Goal: Transaction & Acquisition: Purchase product/service

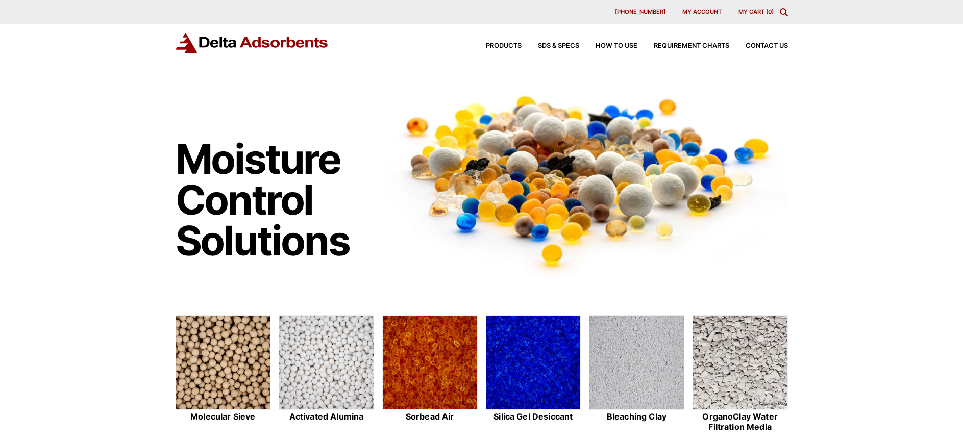
click at [687, 10] on span "My account" at bounding box center [701, 12] width 39 height 6
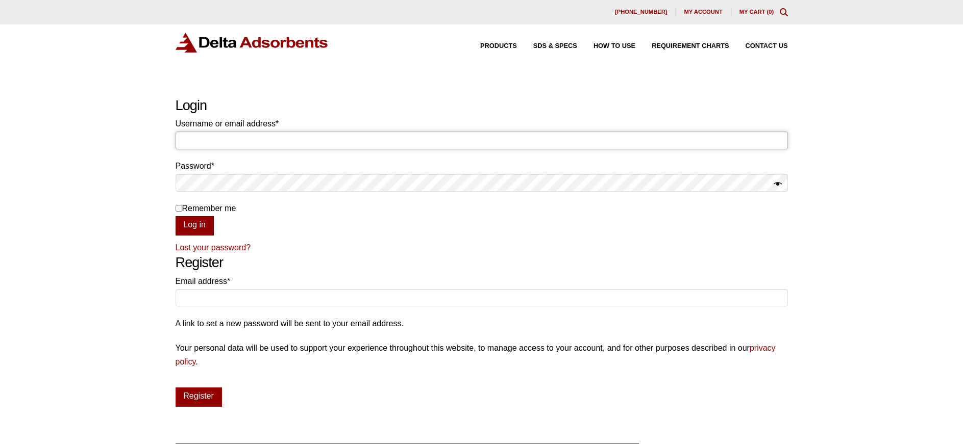
type input "shirley@smtmax.com"
click at [184, 226] on button "Log in" at bounding box center [195, 225] width 38 height 19
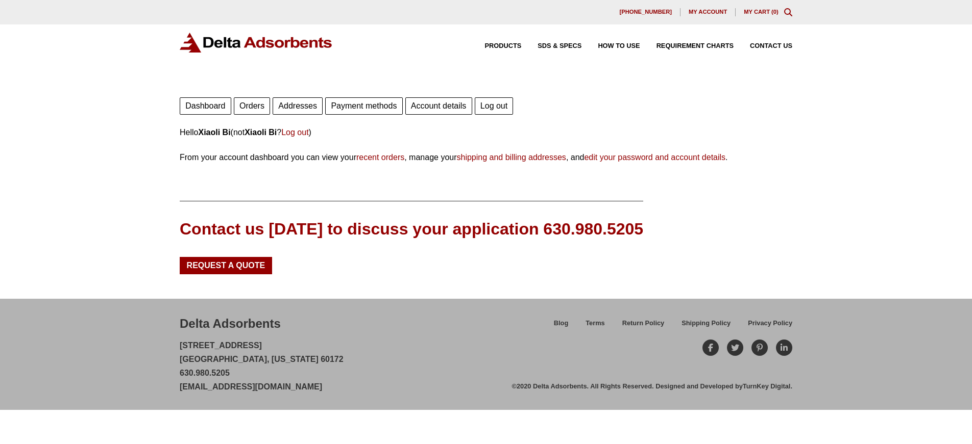
click at [253, 104] on link "Orders" at bounding box center [252, 105] width 36 height 17
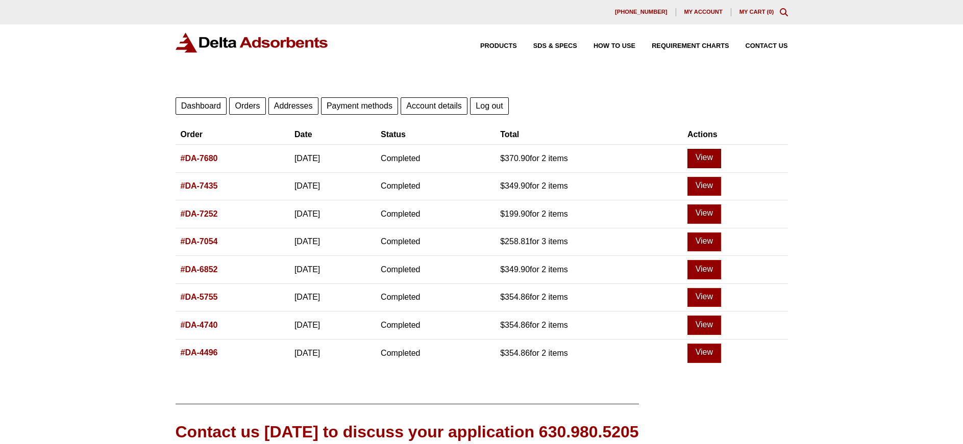
click at [716, 153] on link "View" at bounding box center [704, 158] width 34 height 19
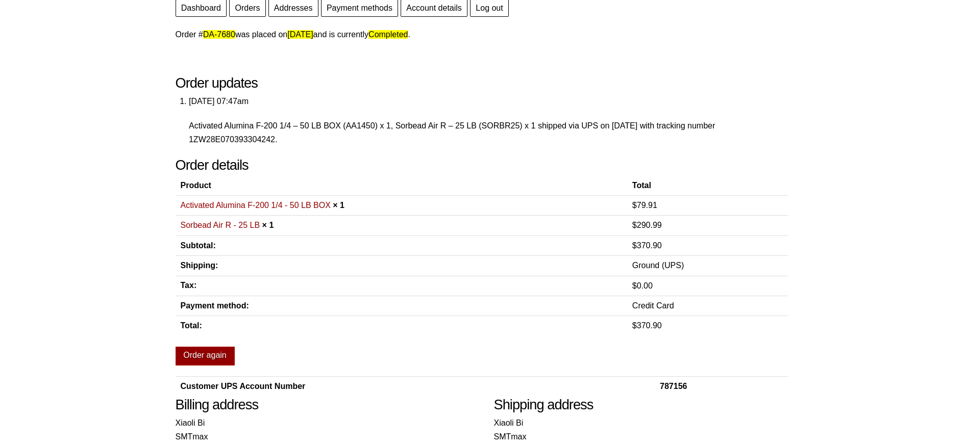
scroll to position [153, 0]
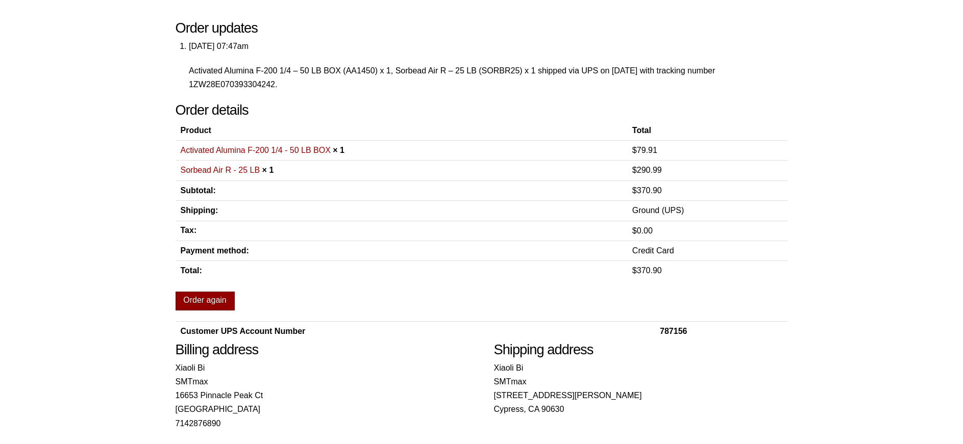
click at [202, 300] on link "Order again" at bounding box center [205, 301] width 59 height 19
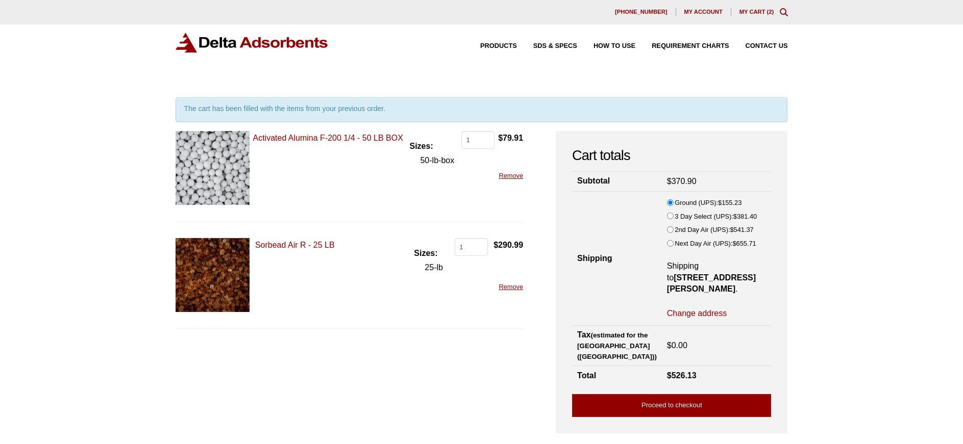
click at [512, 287] on link "Remove" at bounding box center [511, 287] width 24 height 8
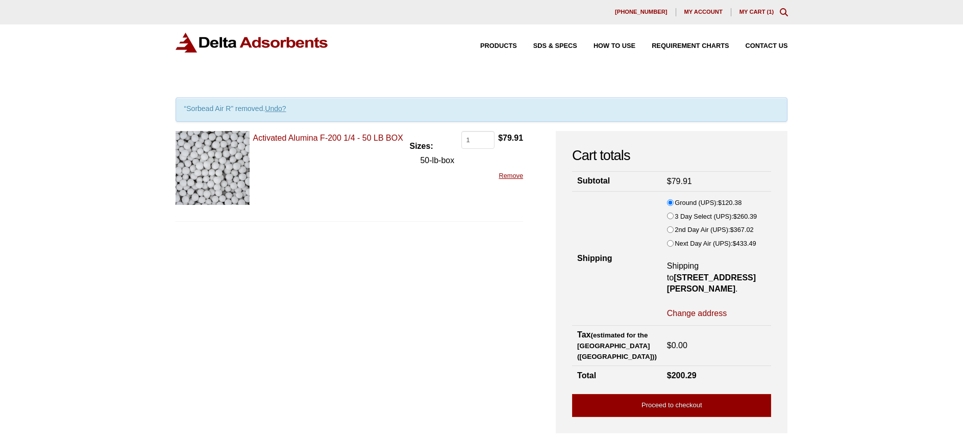
click at [209, 172] on img at bounding box center [213, 168] width 74 height 74
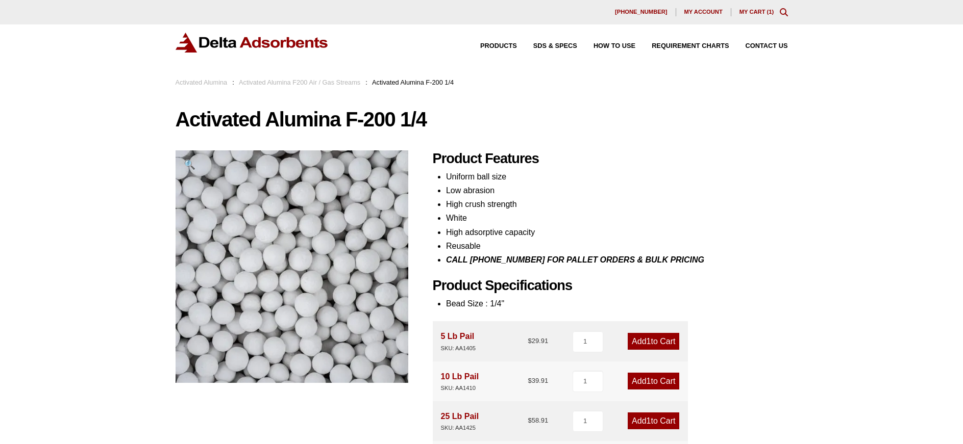
click at [756, 12] on link "My Cart ( 1 )" at bounding box center [756, 12] width 35 height 6
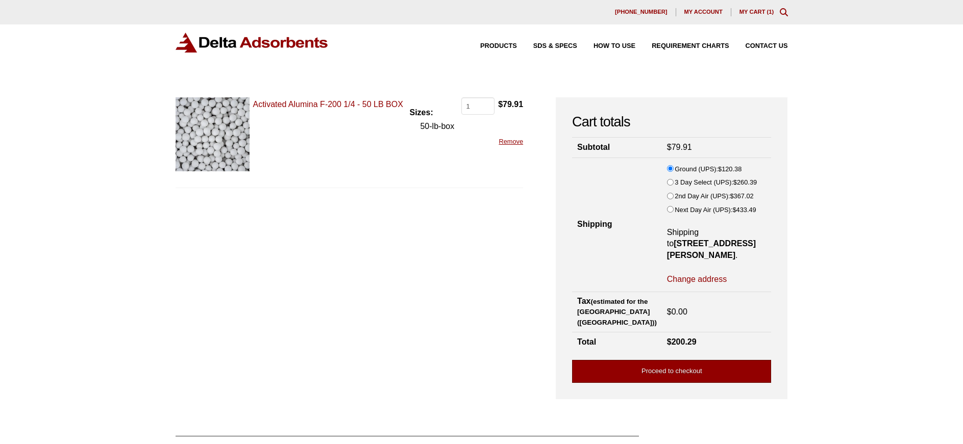
click at [682, 360] on link "Proceed to checkout" at bounding box center [671, 371] width 199 height 23
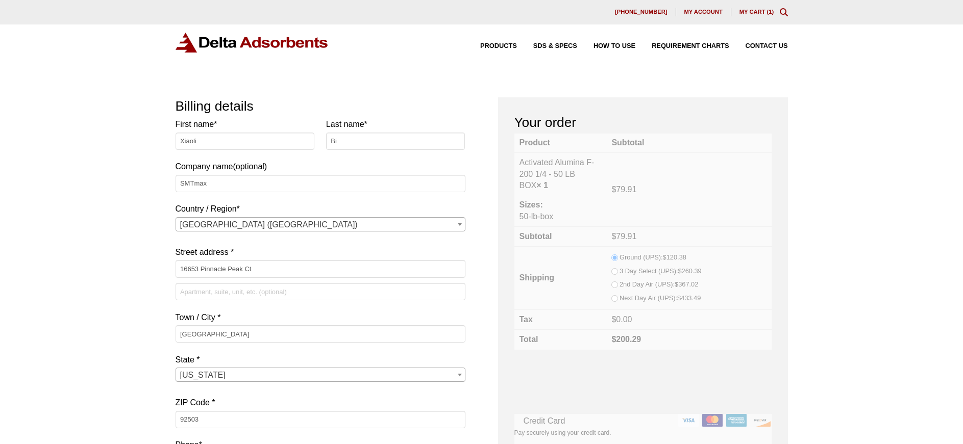
select select "CA"
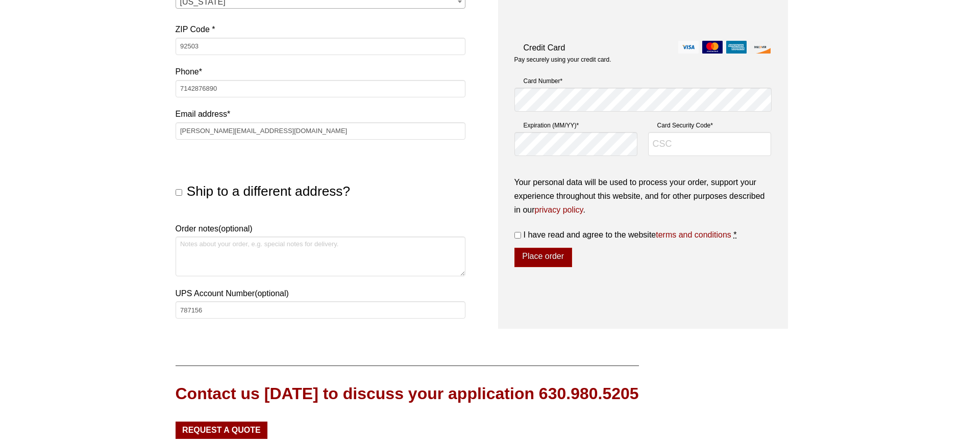
scroll to position [408, 0]
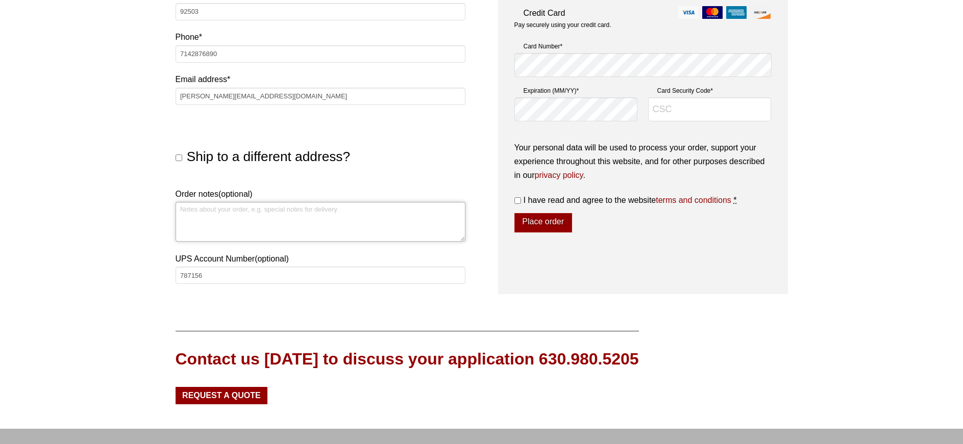
click at [191, 211] on textarea "Order notes (optional)" at bounding box center [321, 222] width 290 height 40
type textarea "p"
type input "p"
type input "P"
type input "787156"
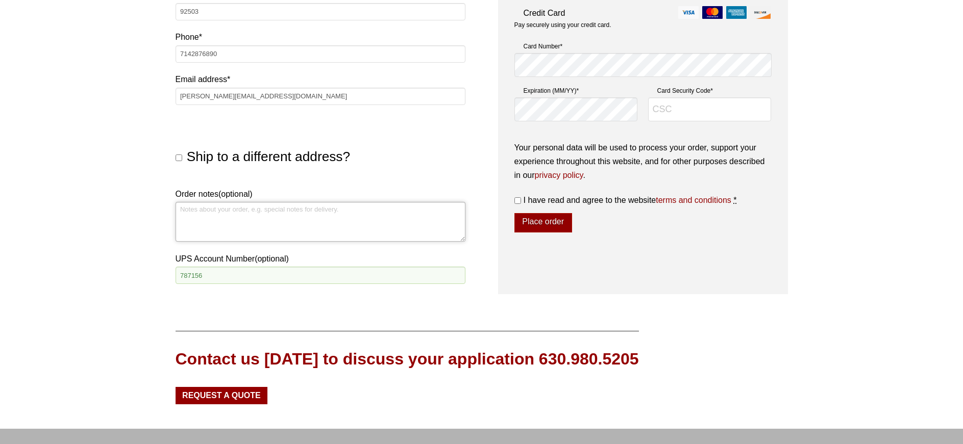
click at [204, 215] on textarea "Order notes (optional)" at bounding box center [321, 222] width 290 height 40
type textarea "Please use our UPS account"
click at [515, 202] on input "I have read and agree to the website terms and conditions *" at bounding box center [517, 200] width 7 height 7
checkbox input "true"
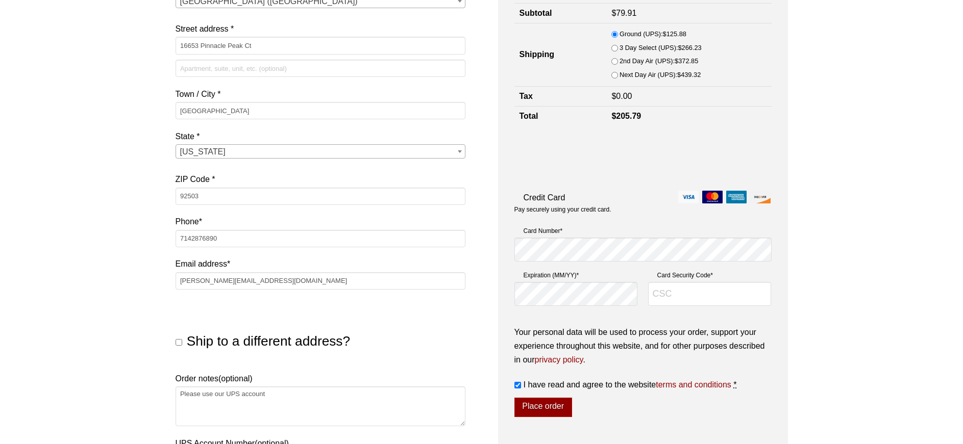
scroll to position [204, 0]
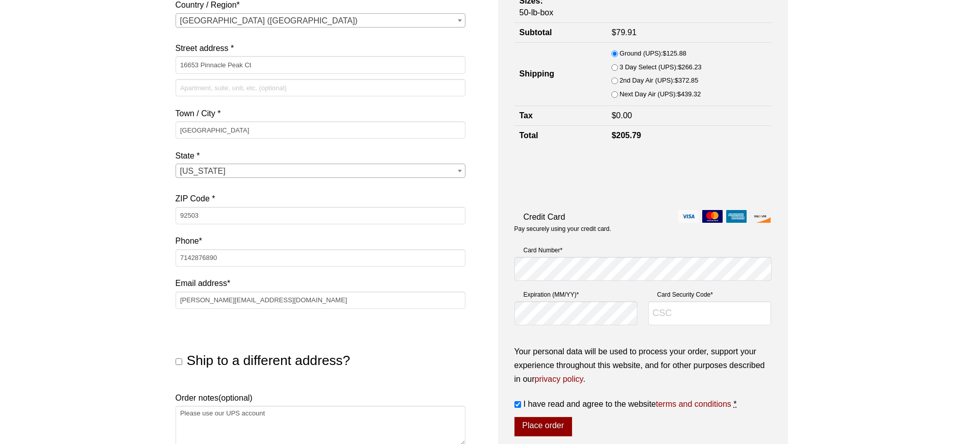
click at [738, 218] on img at bounding box center [736, 216] width 20 height 13
click at [0, 0] on input "Credit Card" at bounding box center [0, 0] width 0 height 0
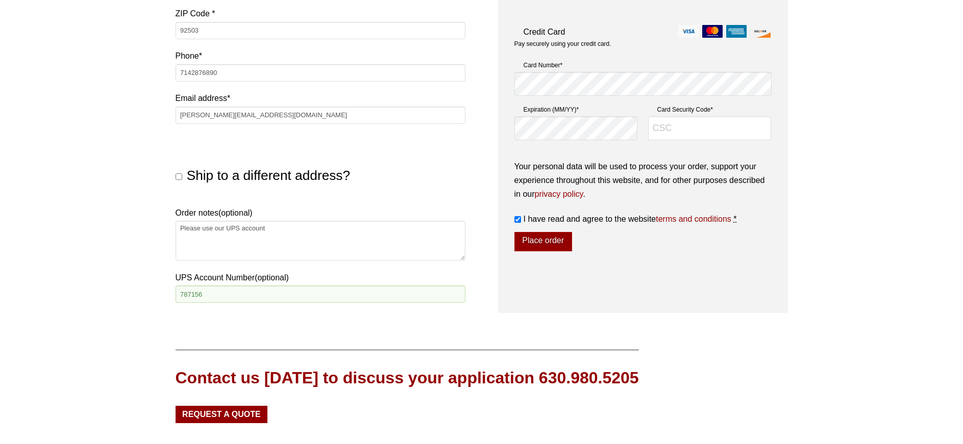
scroll to position [408, 0]
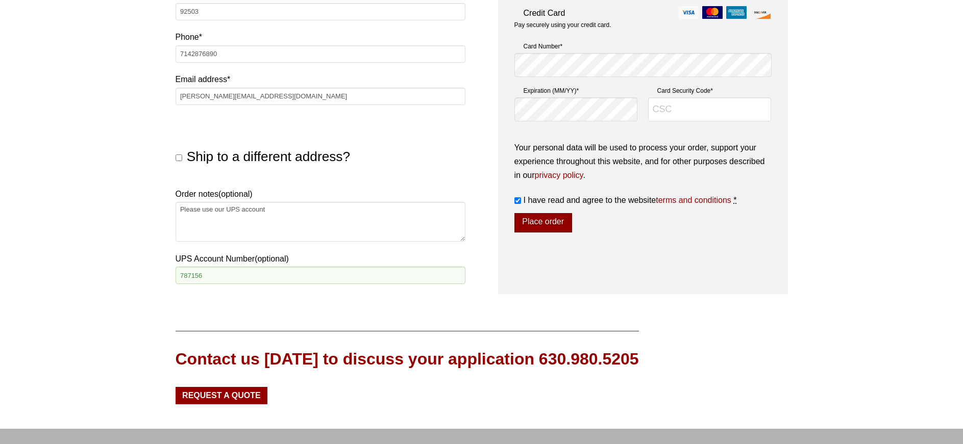
click at [559, 225] on button "Place order" at bounding box center [543, 222] width 58 height 19
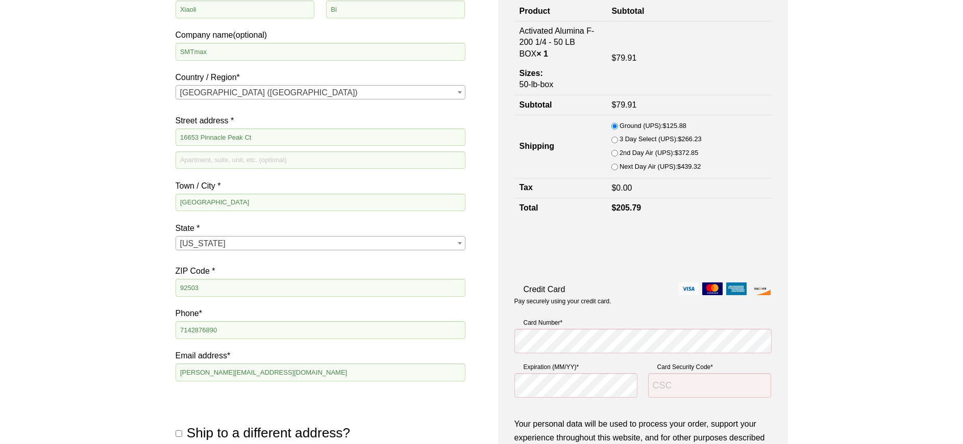
scroll to position [209, 0]
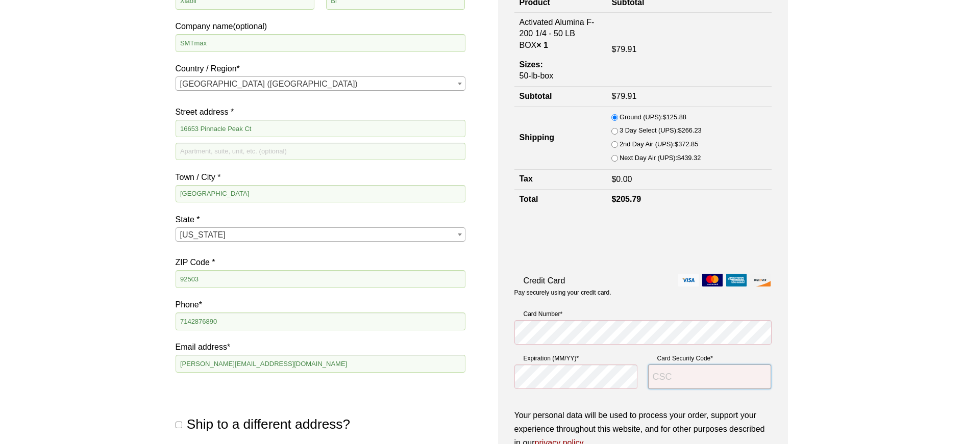
type input "8300"
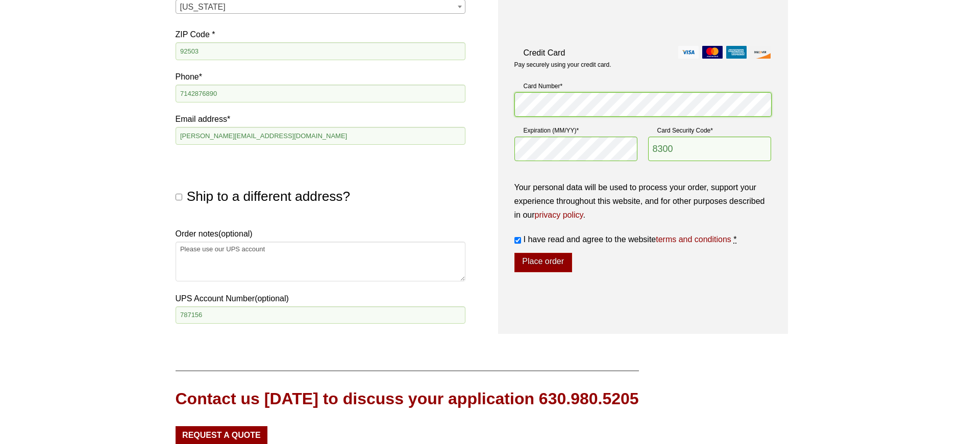
scroll to position [464, 0]
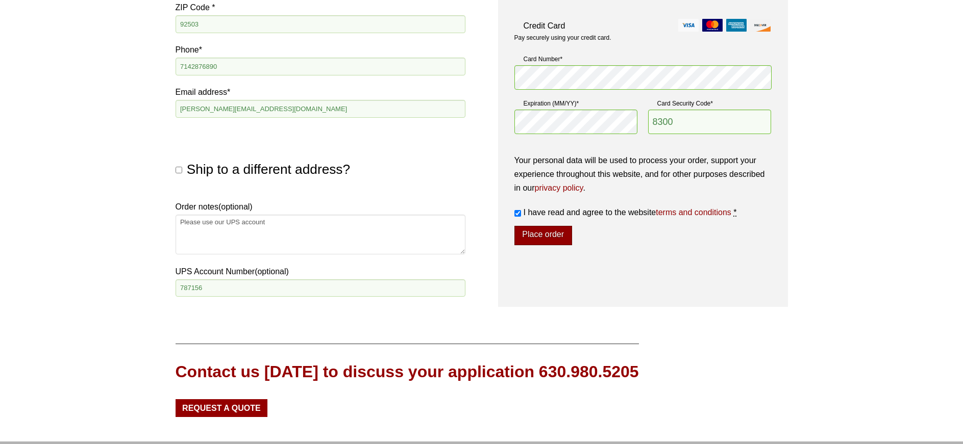
click at [549, 232] on button "Place order" at bounding box center [543, 235] width 58 height 19
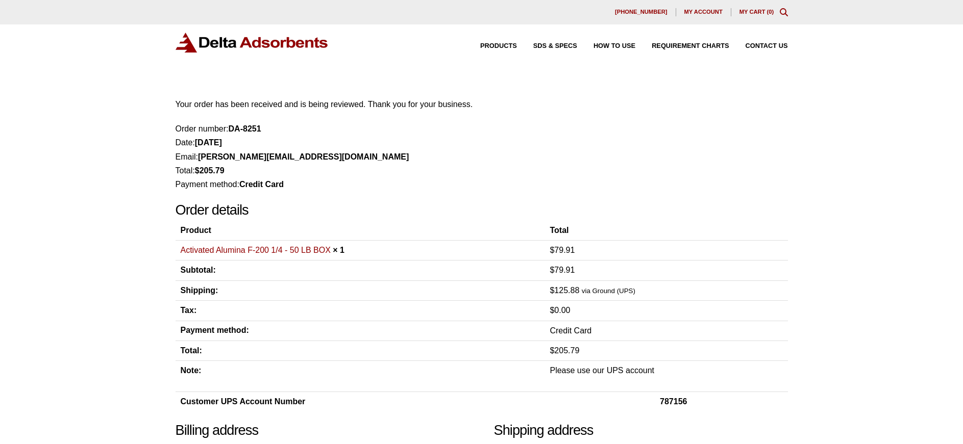
click at [710, 13] on span "My account" at bounding box center [703, 12] width 38 height 6
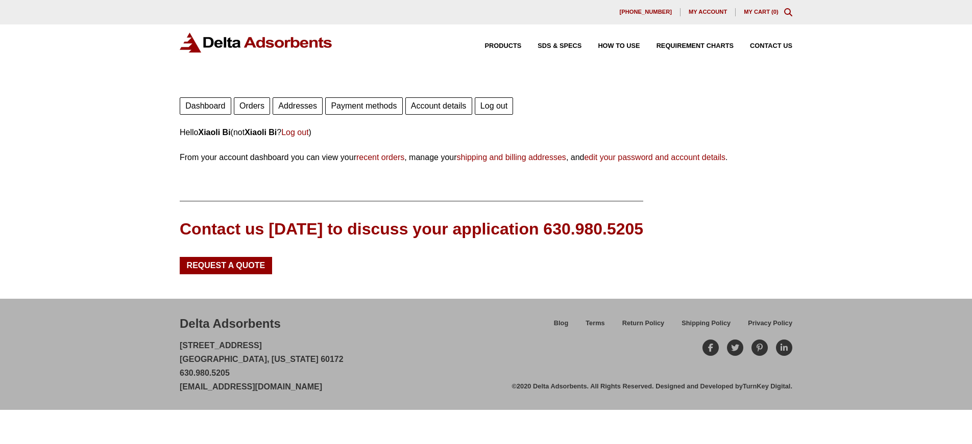
click at [257, 106] on link "Orders" at bounding box center [252, 105] width 36 height 17
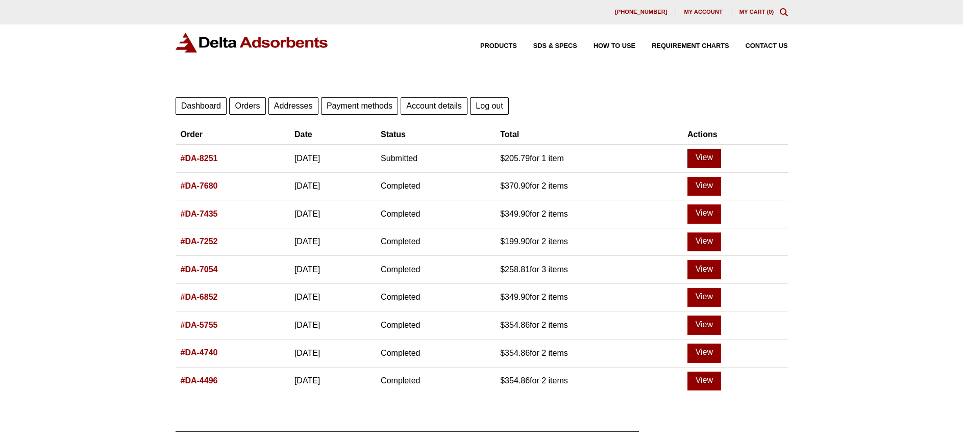
click at [717, 158] on link "View" at bounding box center [704, 158] width 34 height 19
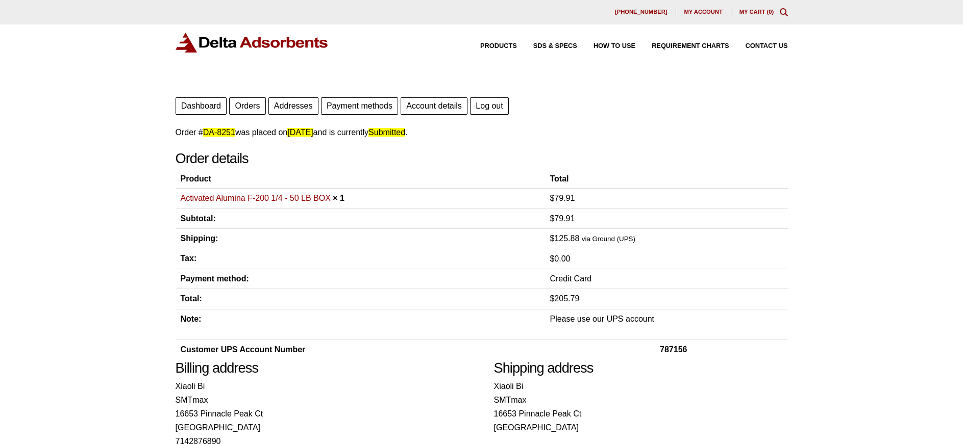
click at [245, 109] on link "Orders" at bounding box center [247, 105] width 36 height 17
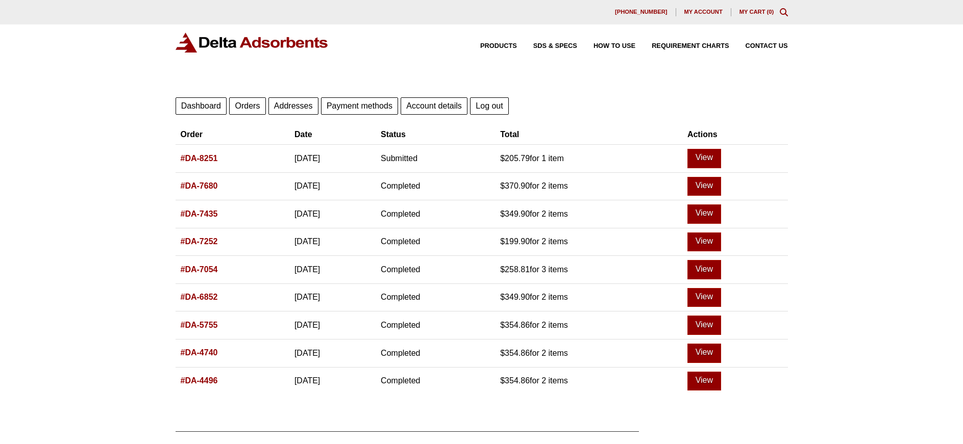
click at [209, 156] on link "#DA-8251" at bounding box center [199, 158] width 37 height 9
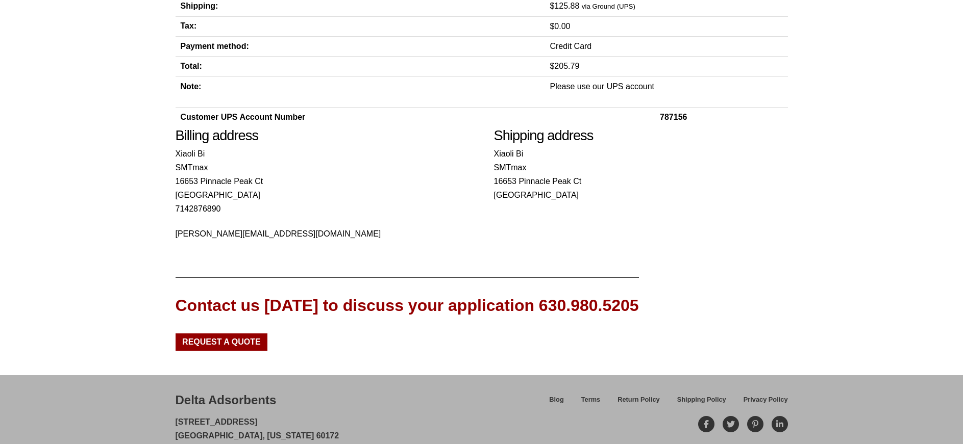
scroll to position [122, 0]
